Goal: Register for event/course

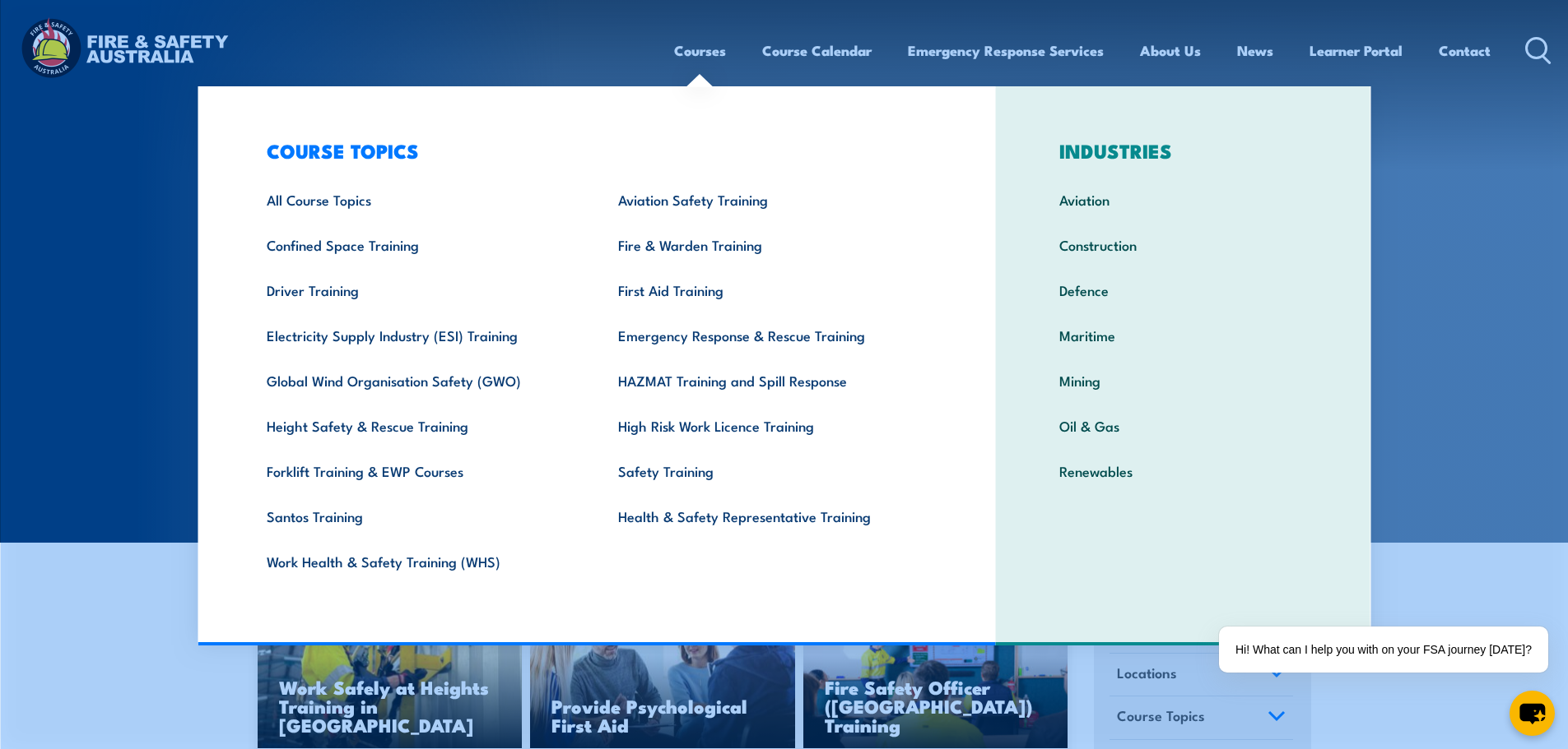
click at [1165, 662] on span "Locations" at bounding box center [1147, 673] width 60 height 22
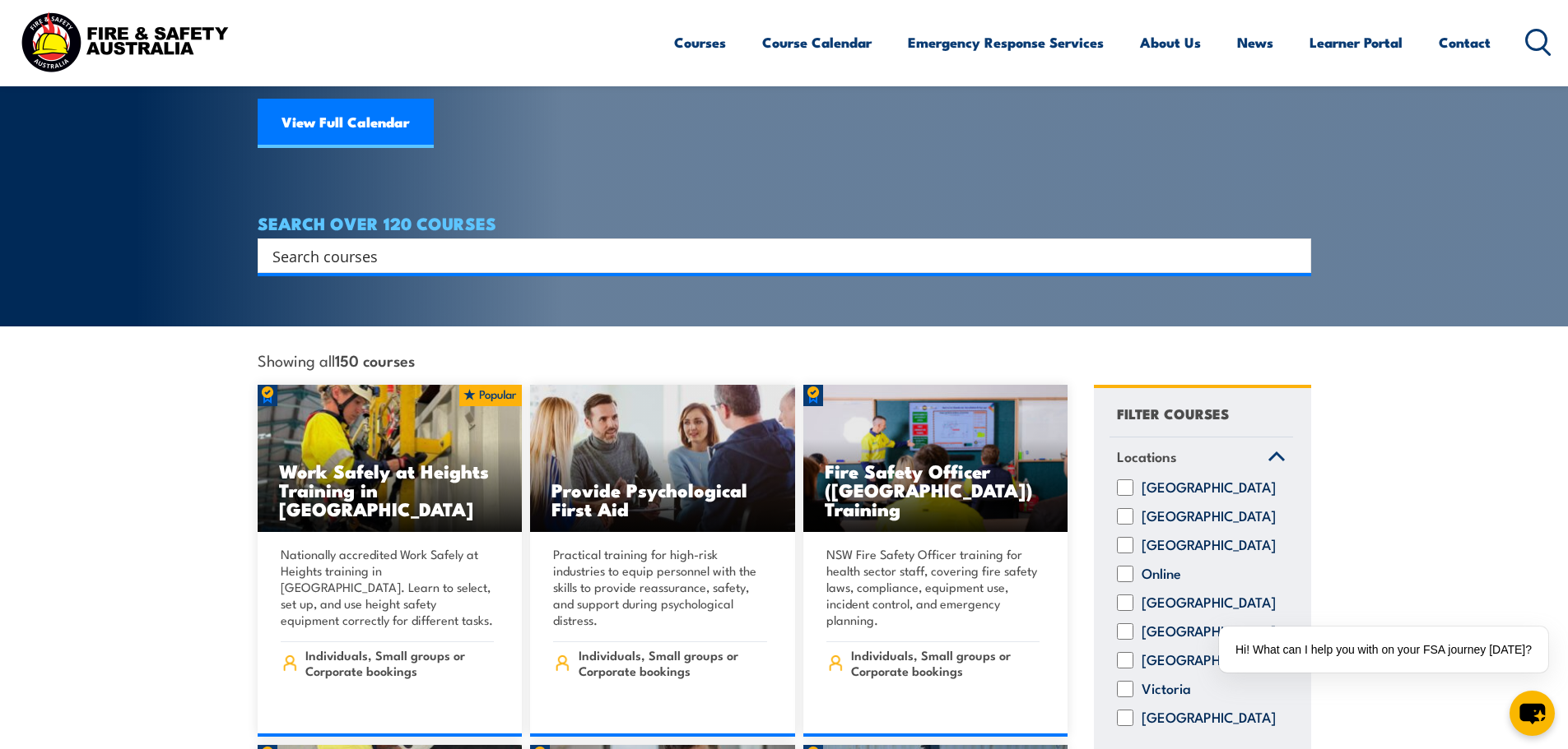
scroll to position [247, 0]
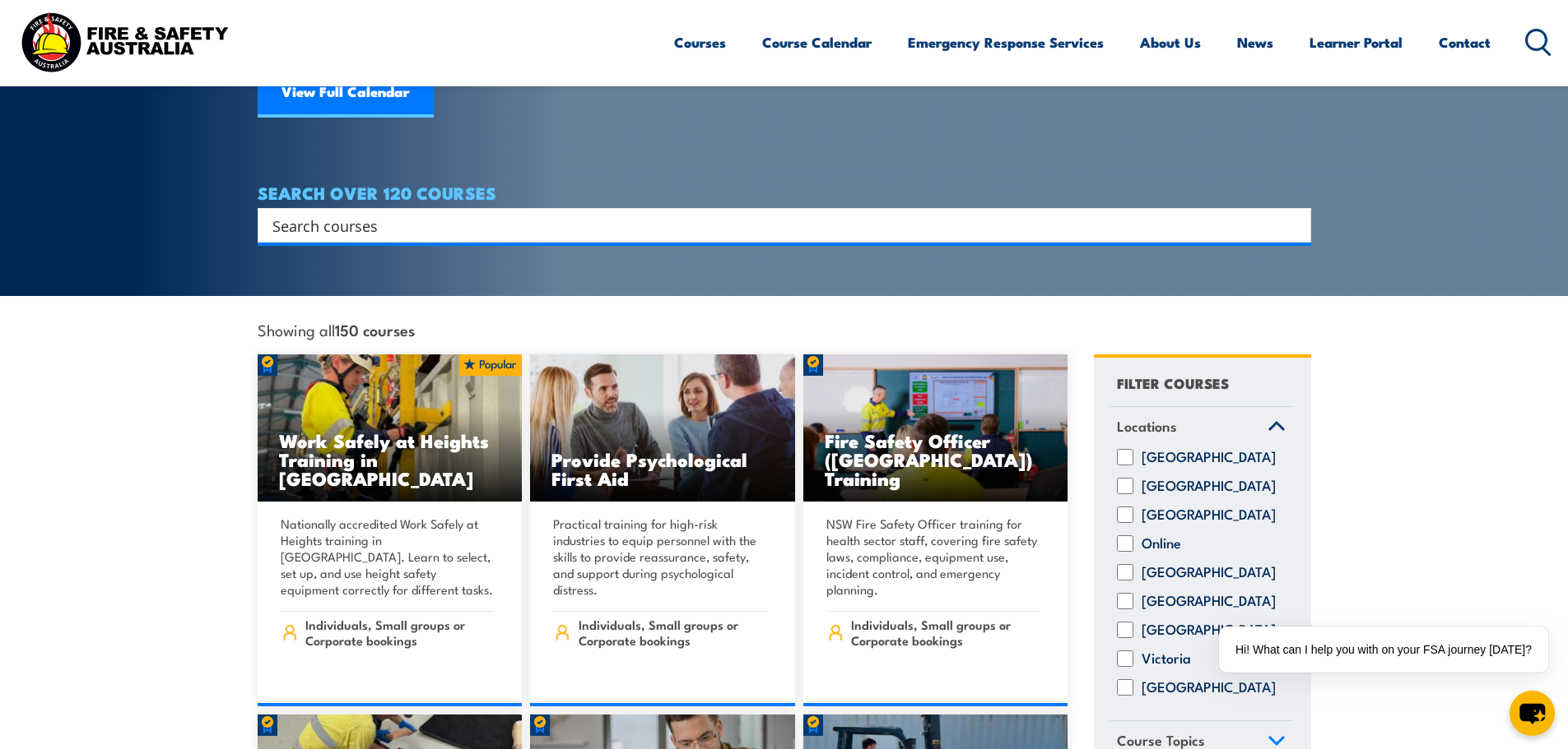
click at [1125, 651] on input "Victoria" at bounding box center [1125, 658] width 16 height 16
checkbox input "true"
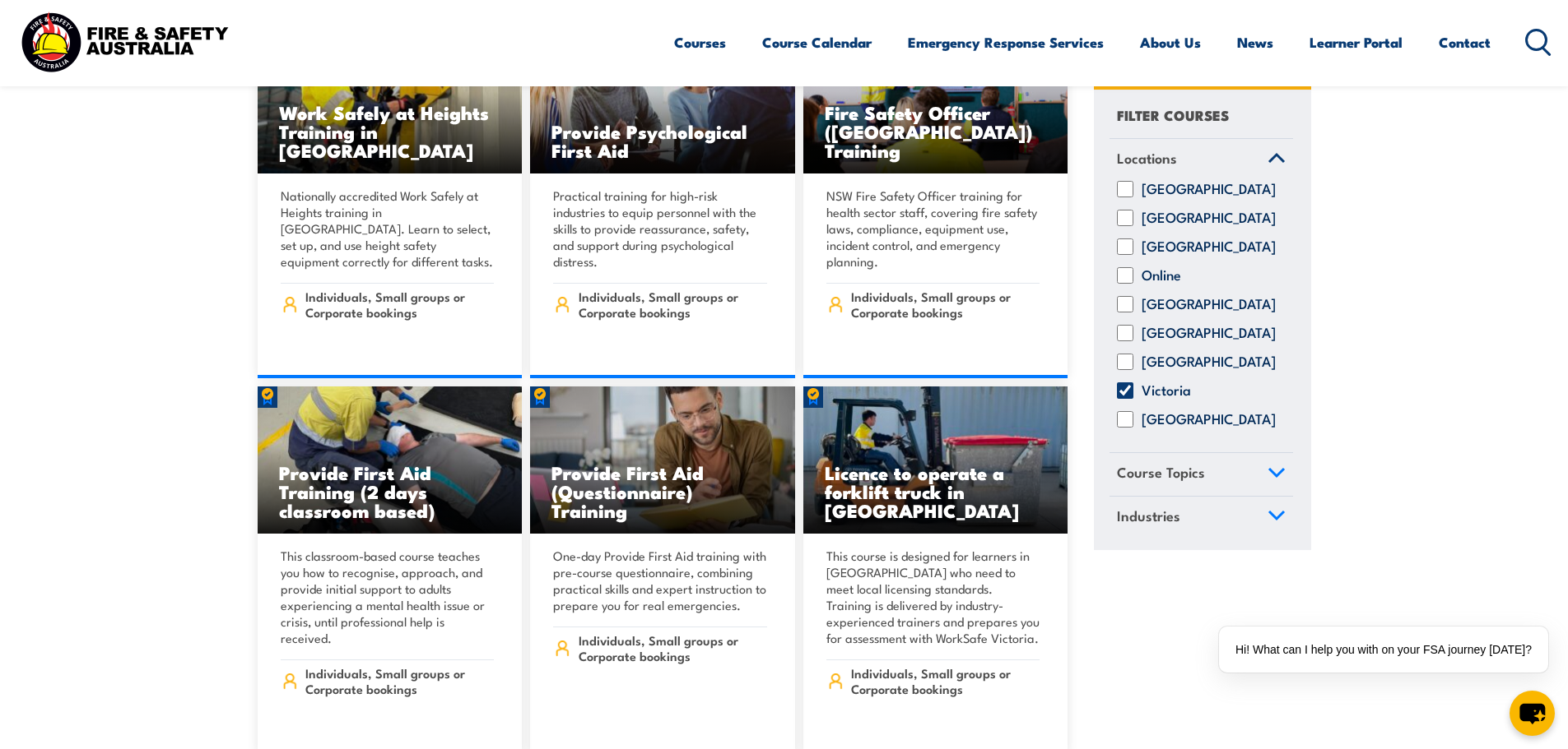
scroll to position [576, 0]
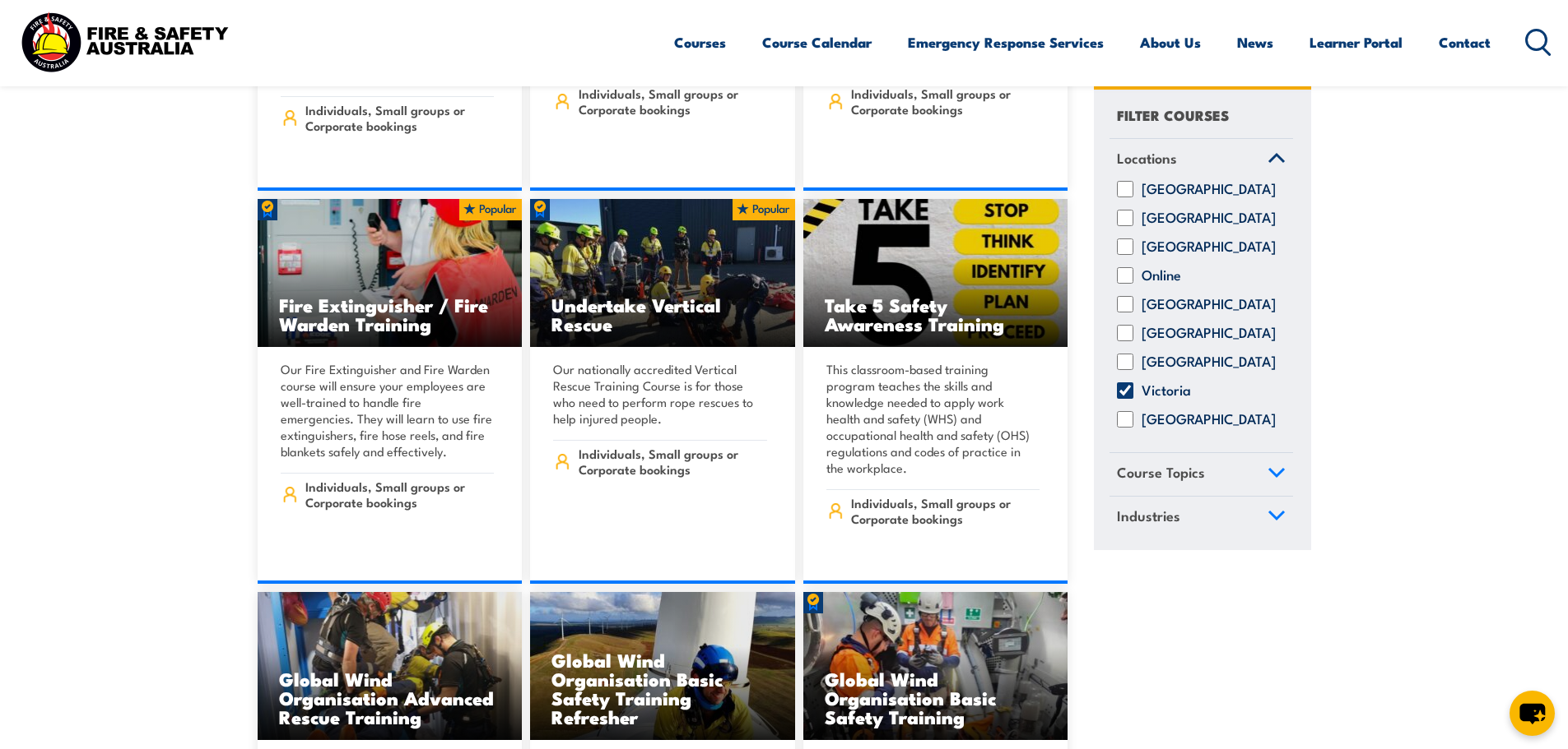
scroll to position [4443, 0]
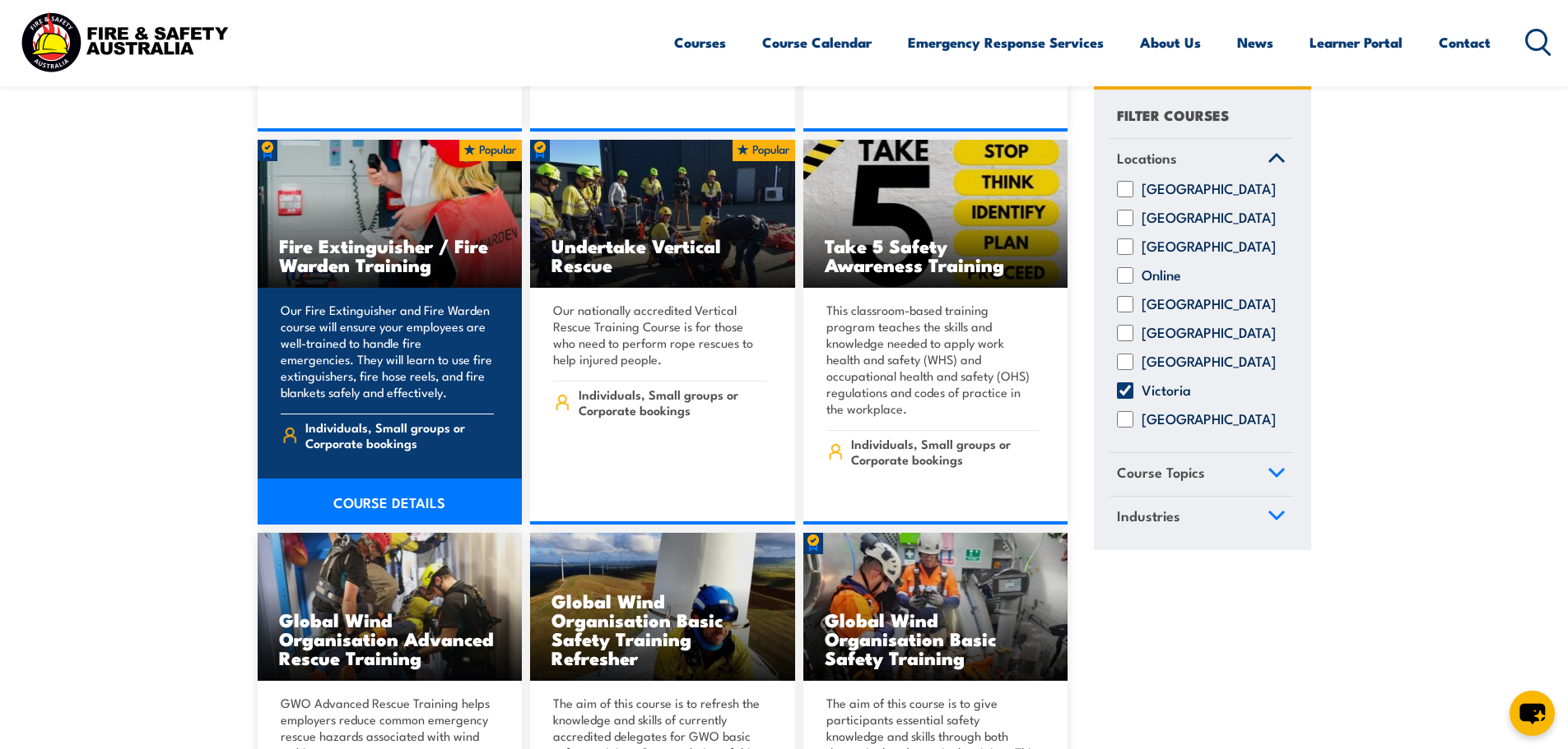
click at [372, 205] on img at bounding box center [390, 213] width 265 height 148
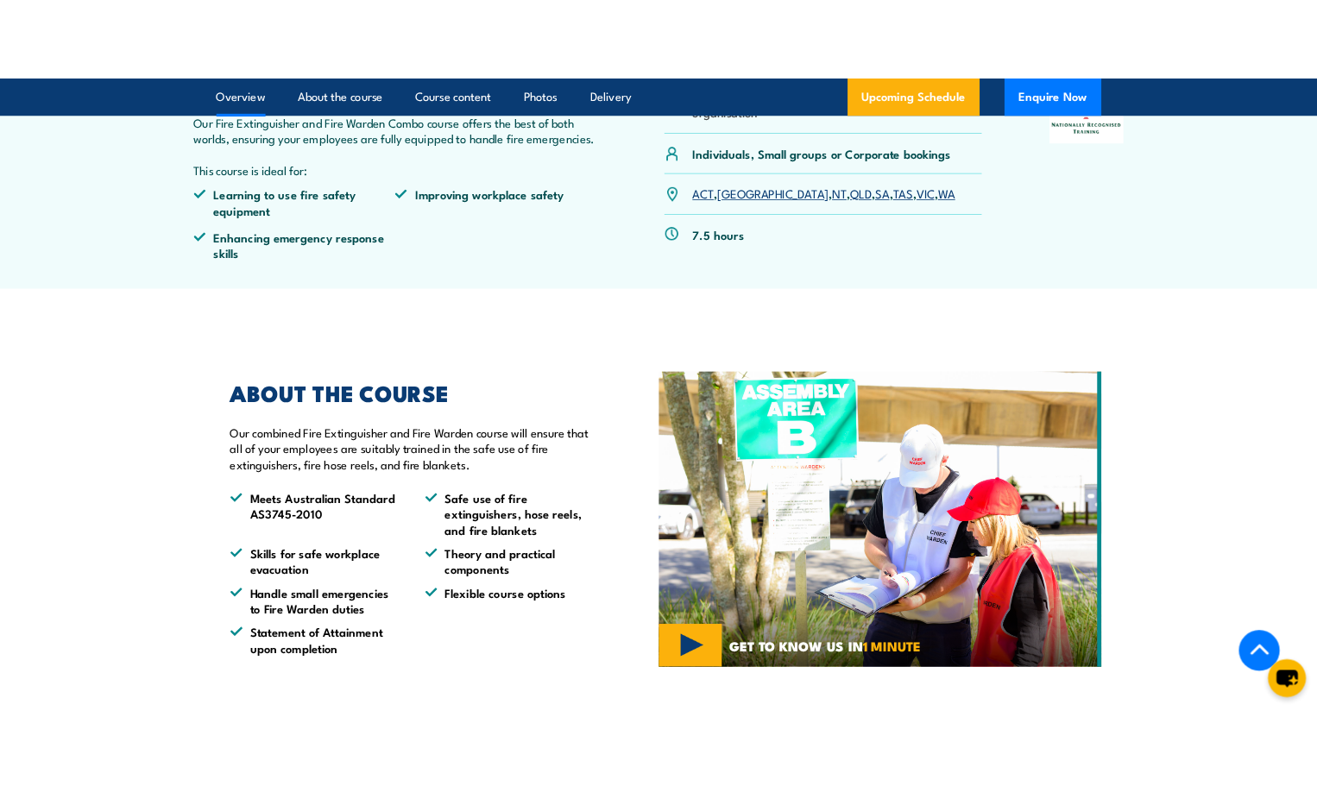
scroll to position [518, 0]
